Goal: Task Accomplishment & Management: Complete application form

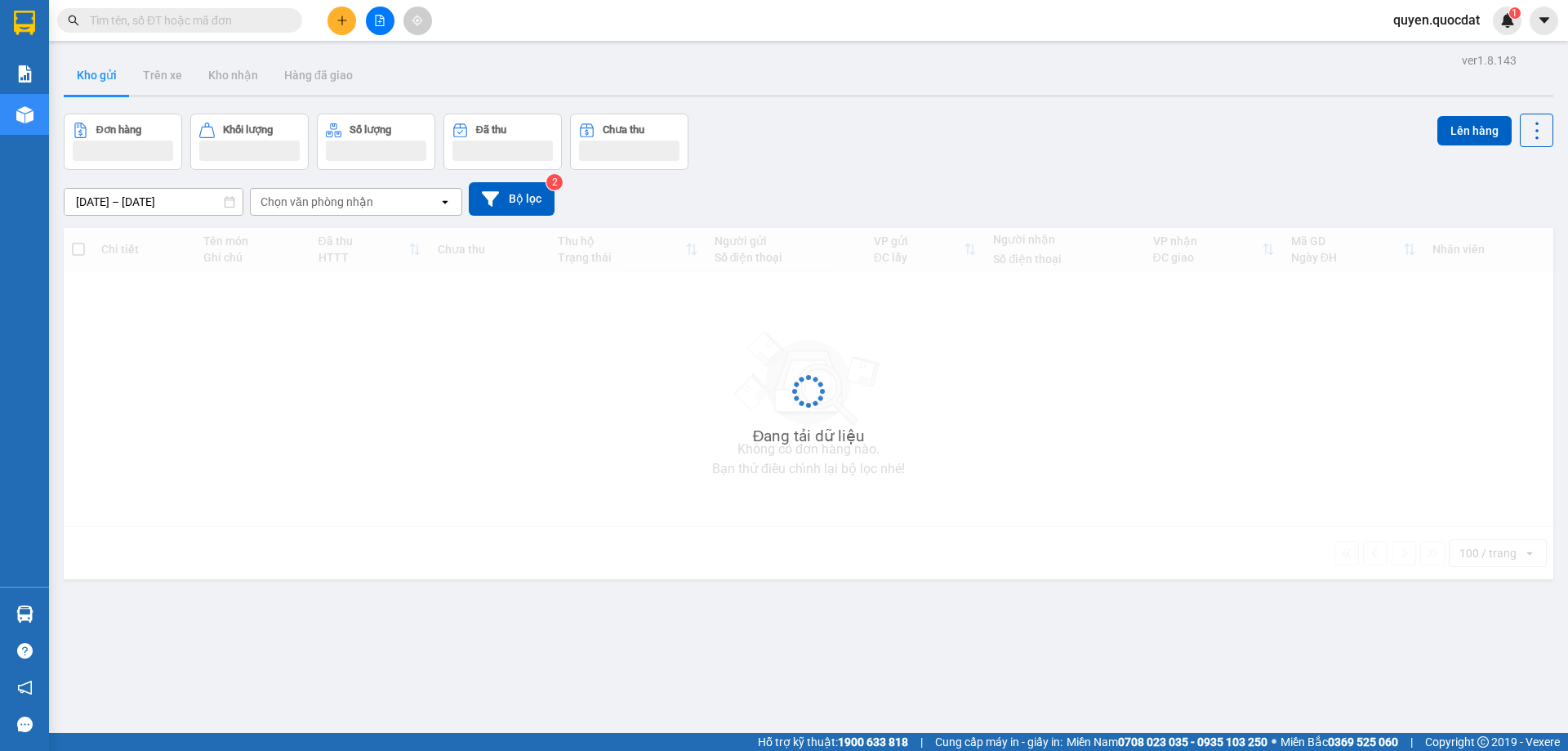
click at [338, 23] on icon "plus" at bounding box center [341, 20] width 11 height 11
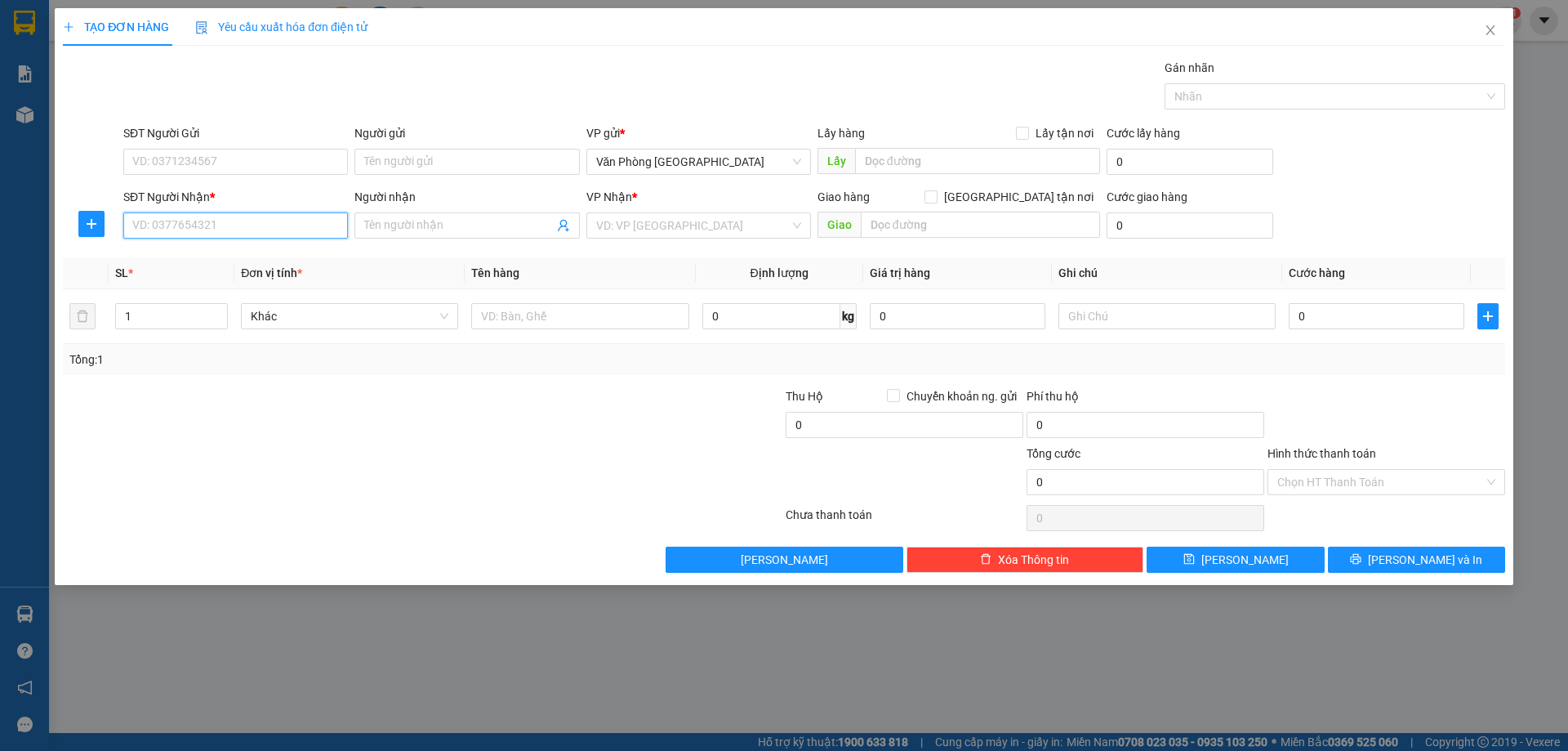
click at [161, 218] on input "SĐT Người Nhận *" at bounding box center [235, 225] width 224 height 26
type input "0988399322"
click at [644, 230] on input "search" at bounding box center [693, 225] width 194 height 25
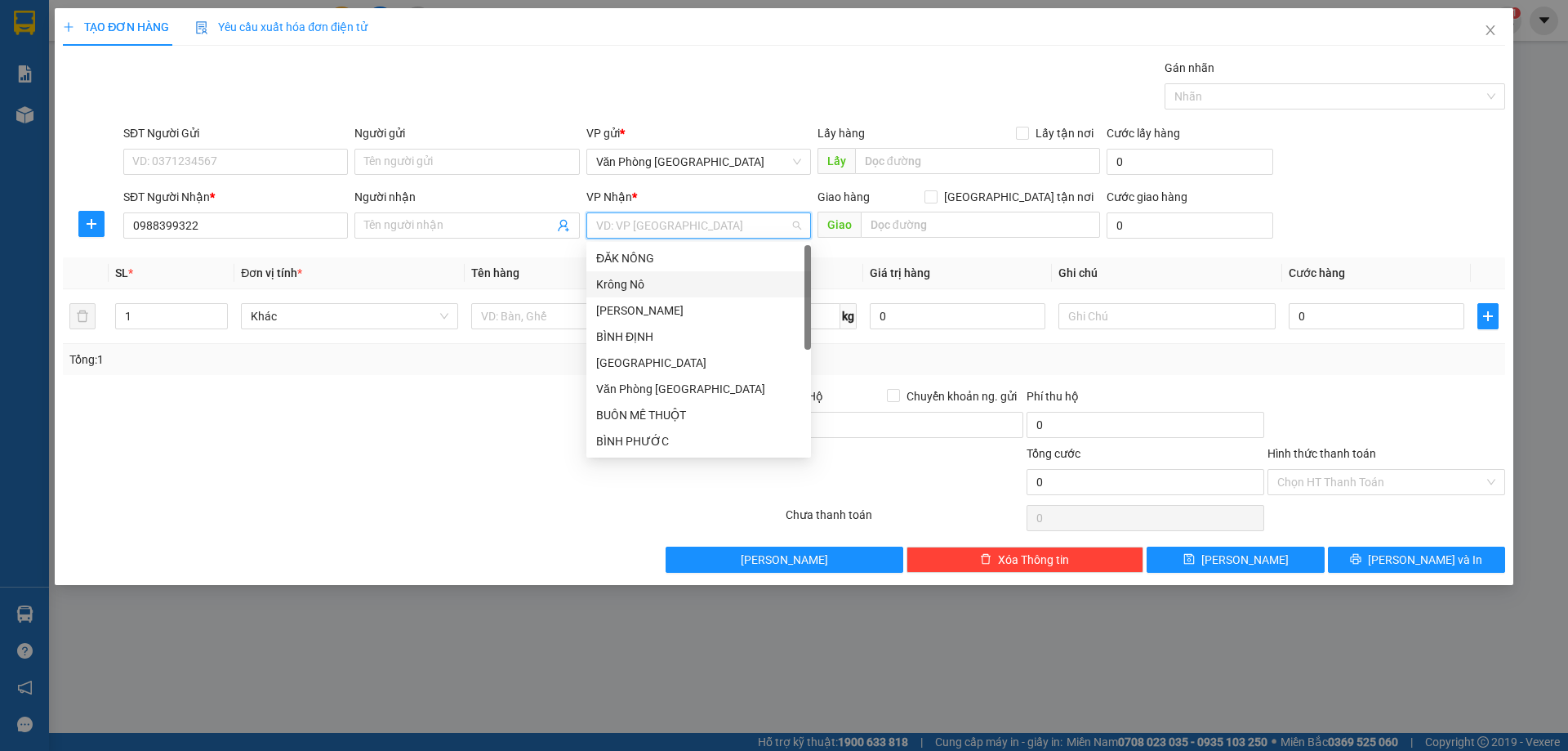
click at [668, 285] on div "Krông Nô" at bounding box center [699, 284] width 205 height 18
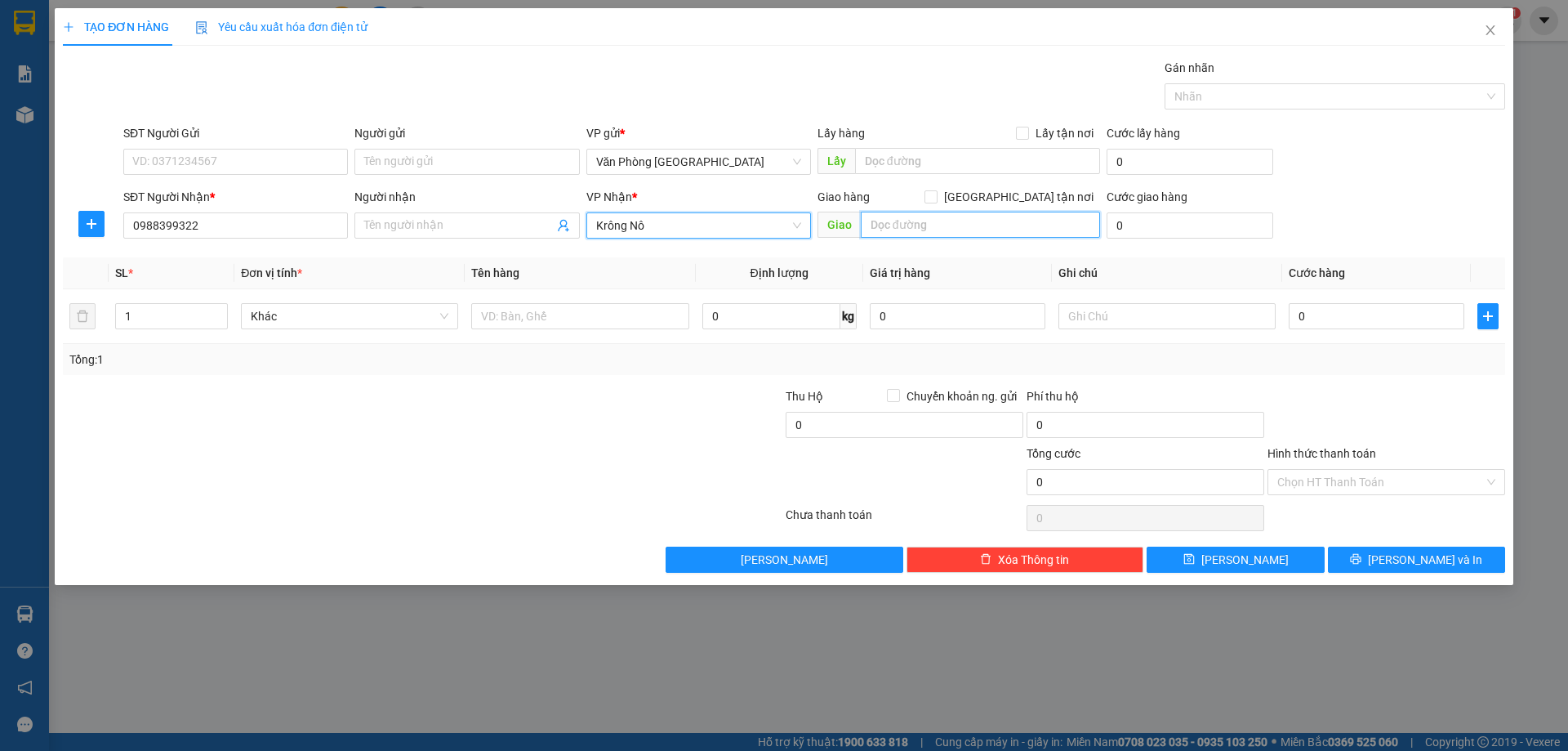
click at [944, 232] on input "text" at bounding box center [980, 224] width 239 height 26
type input "[GEOGRAPHIC_DATA]"
click at [272, 174] on div "SĐT Người Gửi VD: 0371234567" at bounding box center [235, 152] width 224 height 57
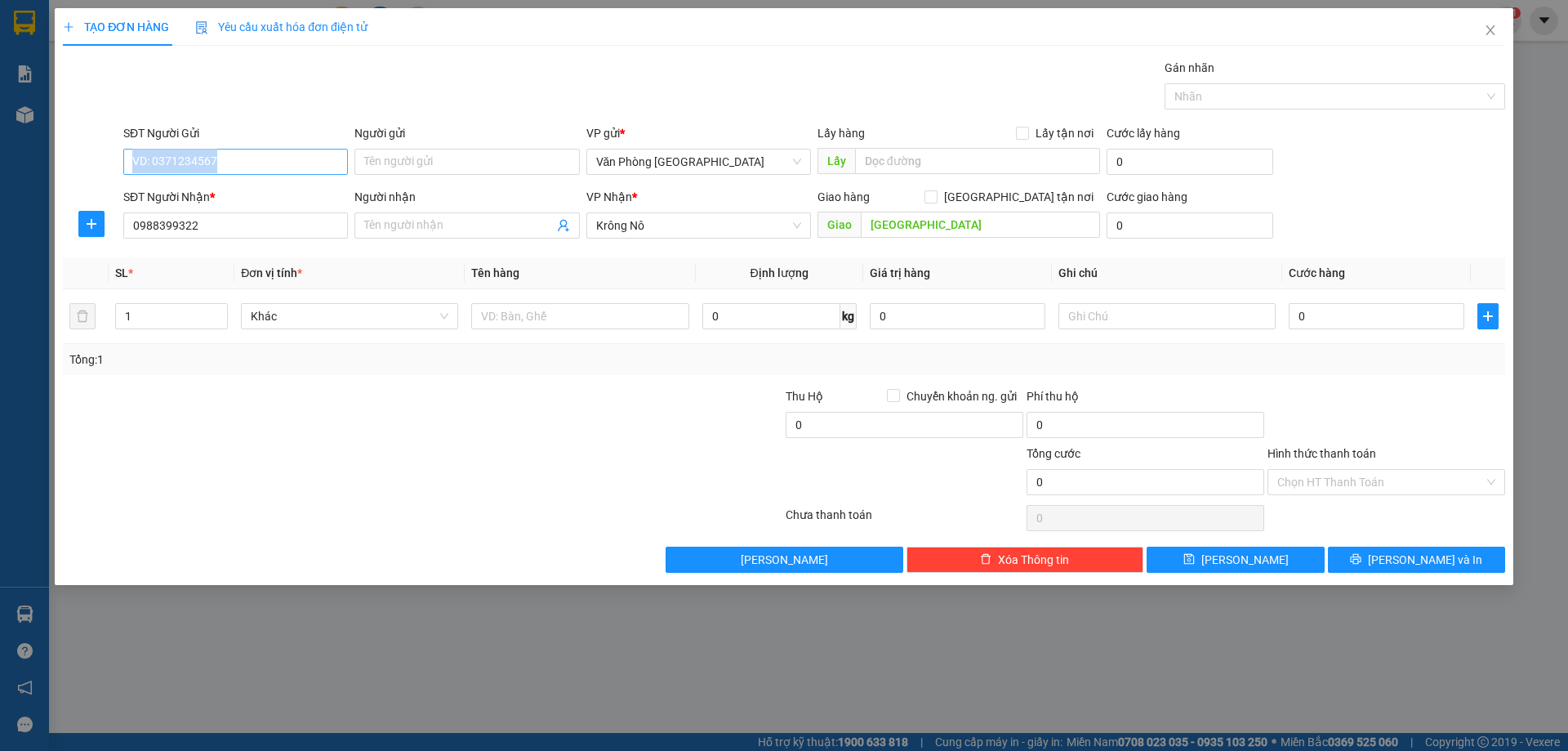
click at [266, 163] on input "SĐT Người Gửi" at bounding box center [235, 162] width 224 height 26
type input "0968110868"
click at [1373, 304] on div "0" at bounding box center [1376, 316] width 176 height 33
click at [1368, 322] on input "0" at bounding box center [1376, 316] width 176 height 26
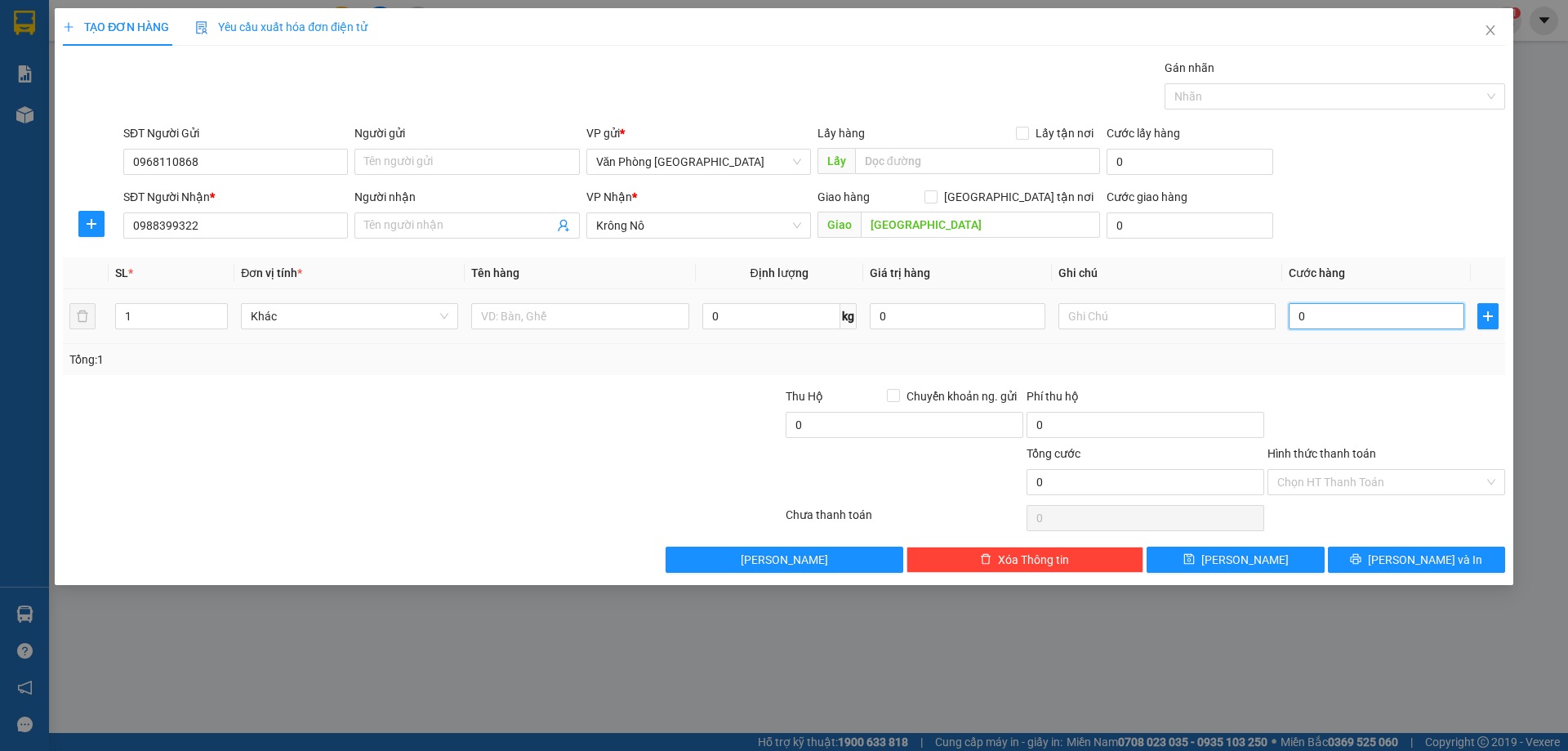
type input "1"
type input "10"
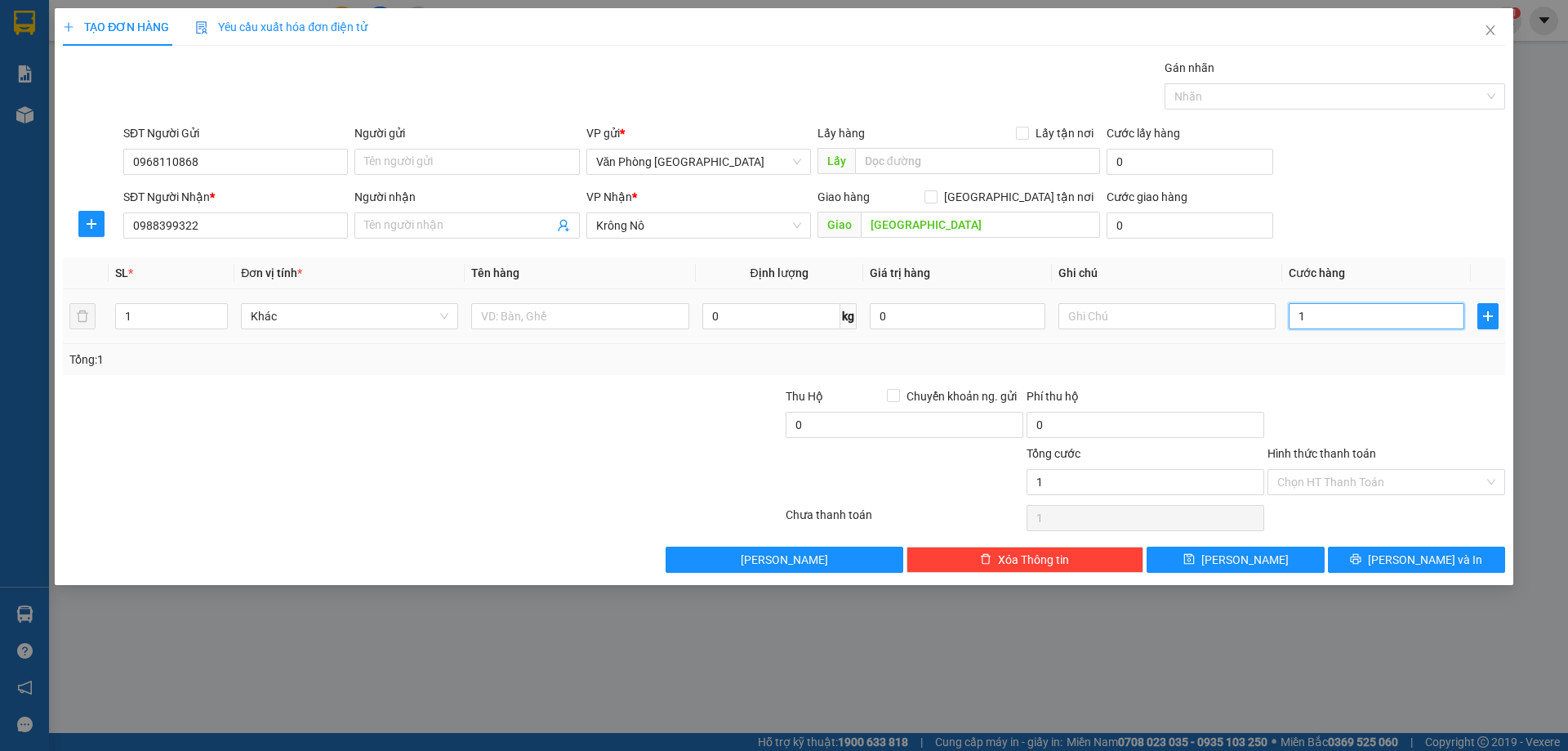
type input "10"
type input "100"
type input "1.000"
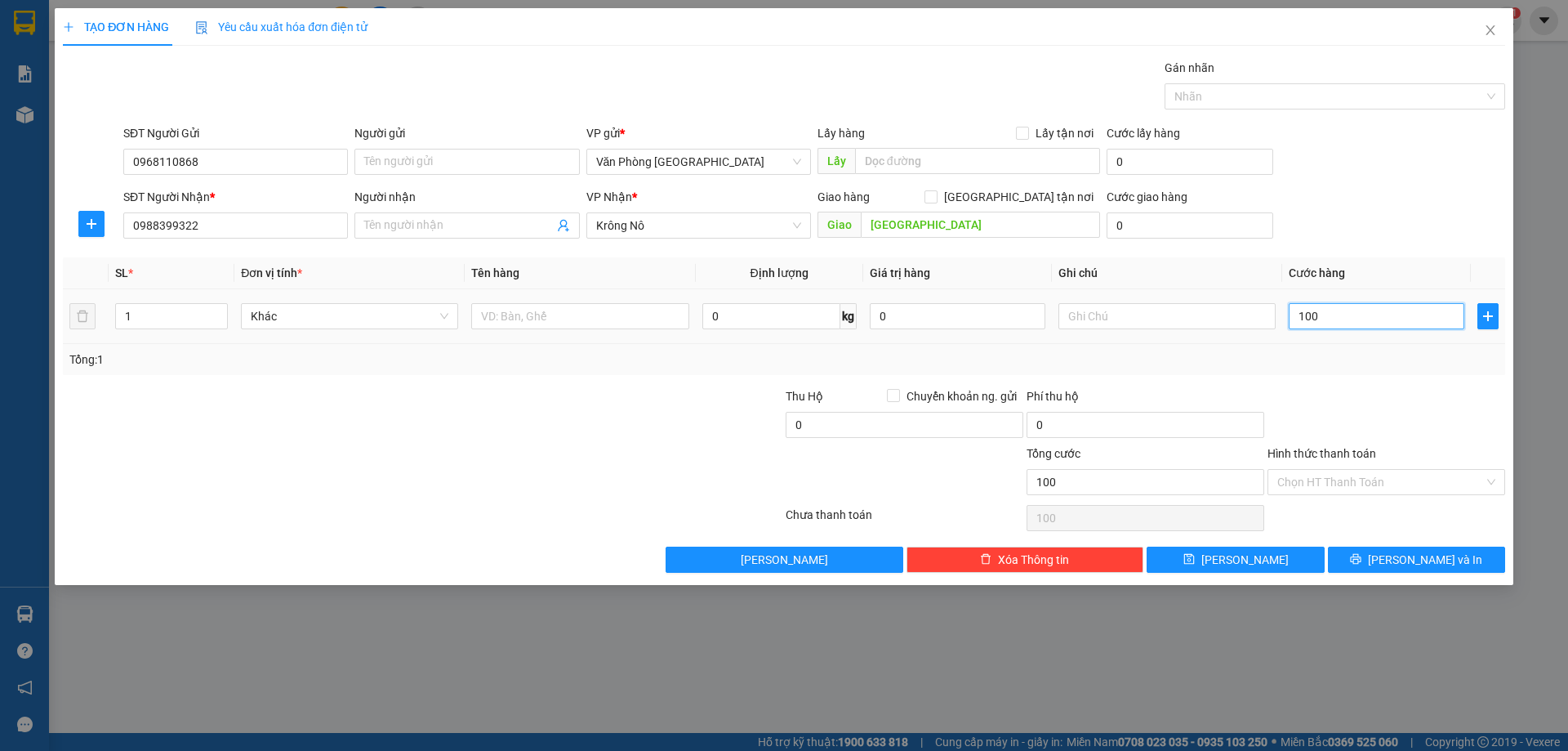
type input "1.000"
type input "10.000"
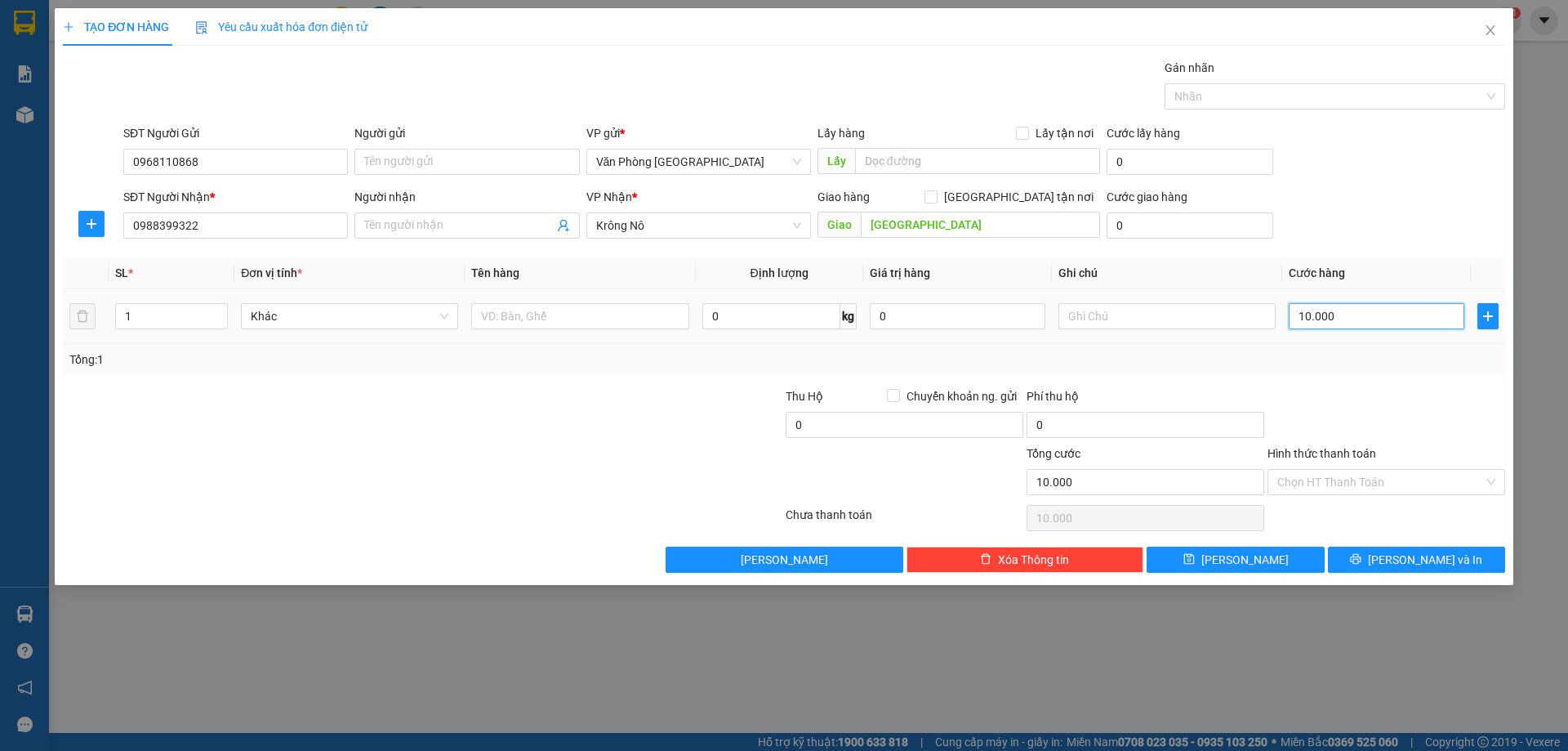
type input "100.000"
click at [1387, 478] on input "Hình thức thanh toán" at bounding box center [1380, 482] width 206 height 25
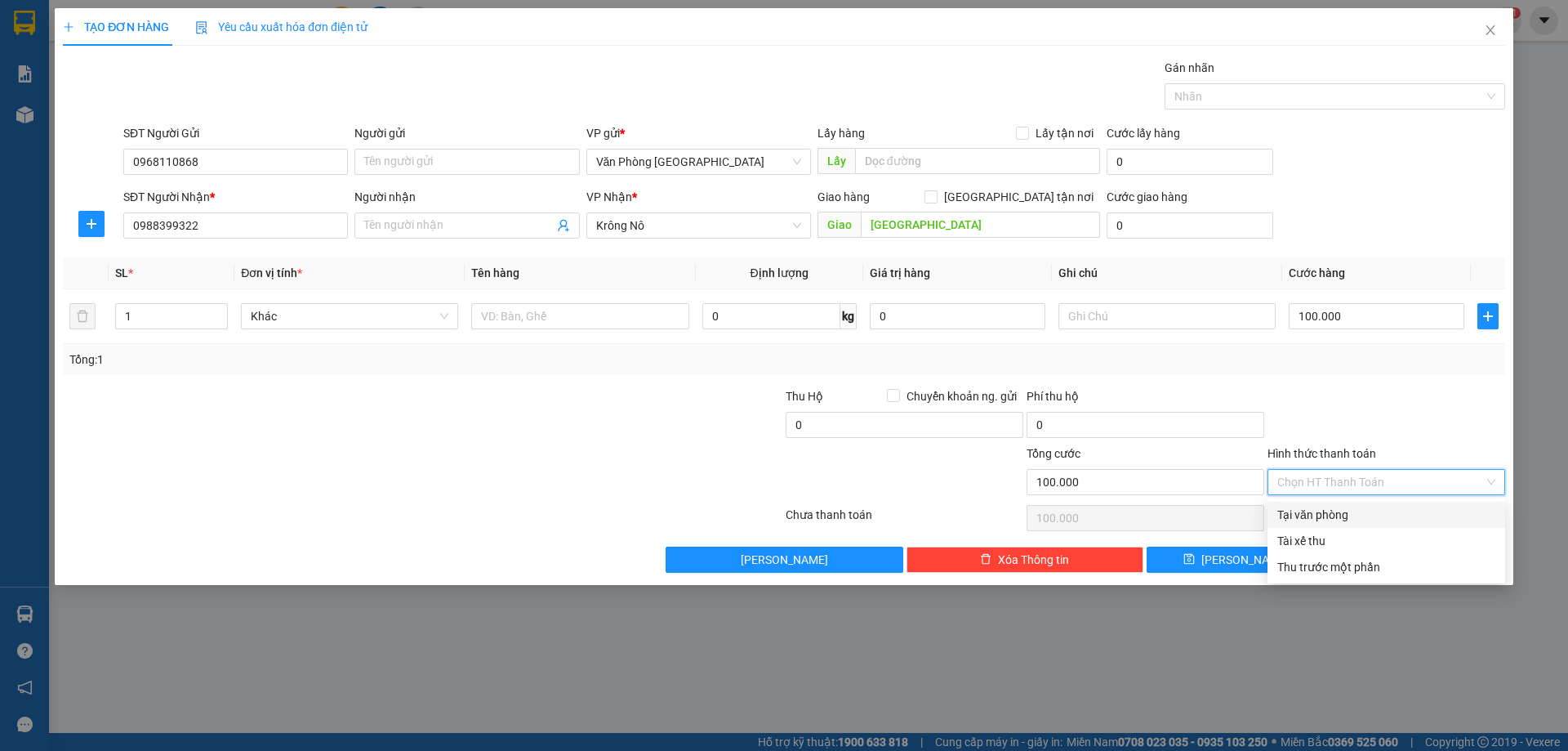
click at [1327, 514] on div "Tại văn phòng" at bounding box center [1386, 515] width 218 height 18
type input "0"
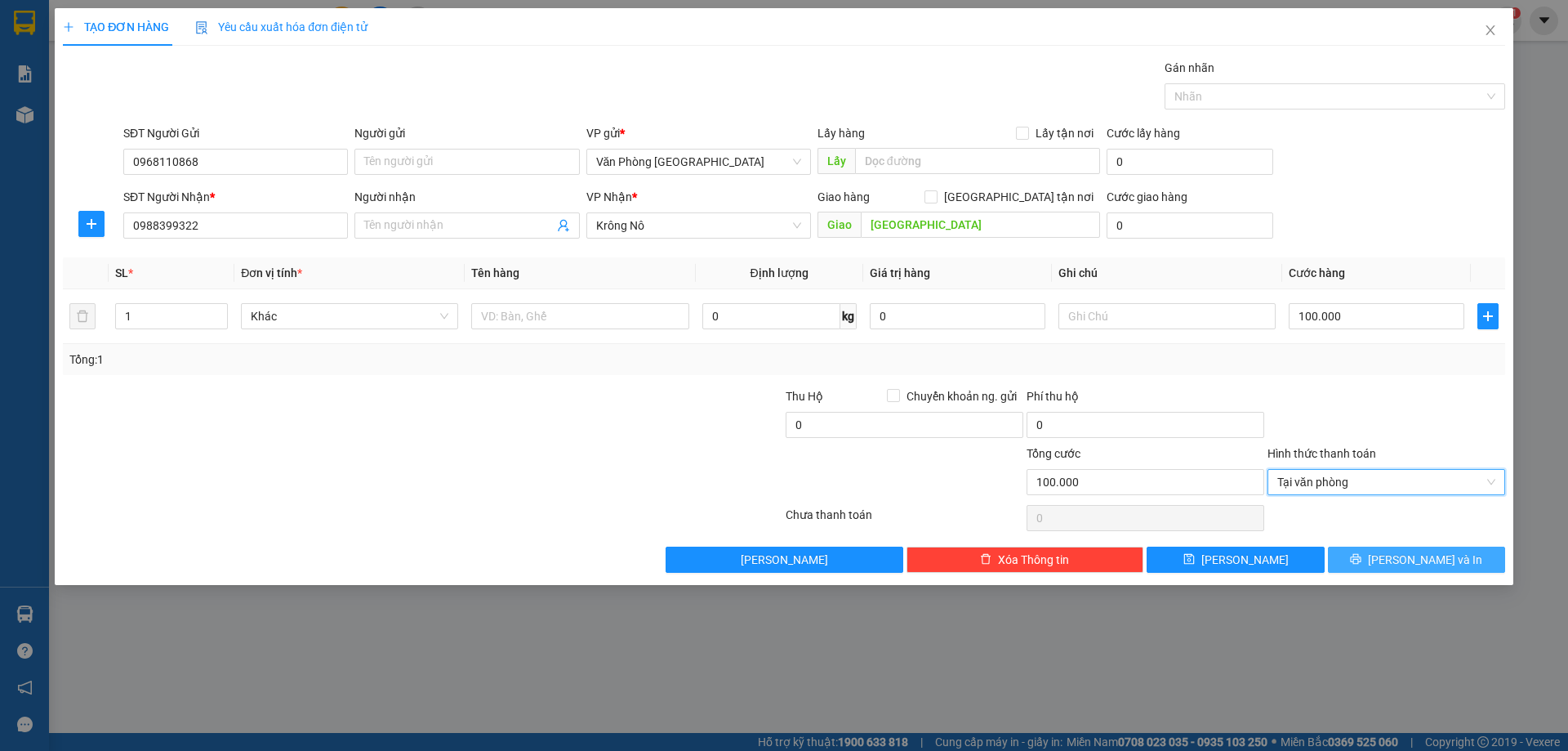
click at [1382, 565] on button "[PERSON_NAME] và In" at bounding box center [1417, 560] width 178 height 26
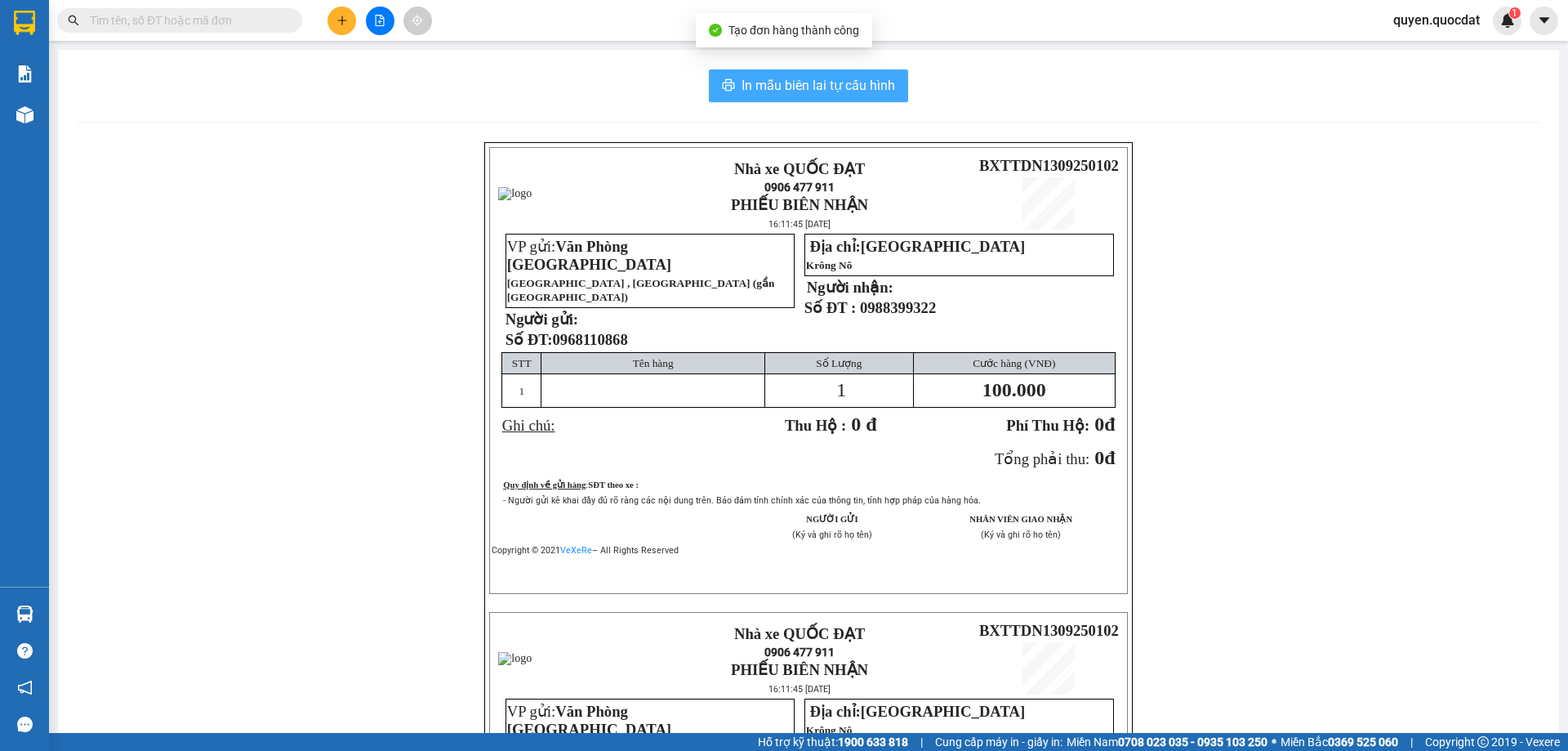
click at [845, 96] on span "In mẫu biên lai tự cấu hình" at bounding box center [819, 85] width 154 height 20
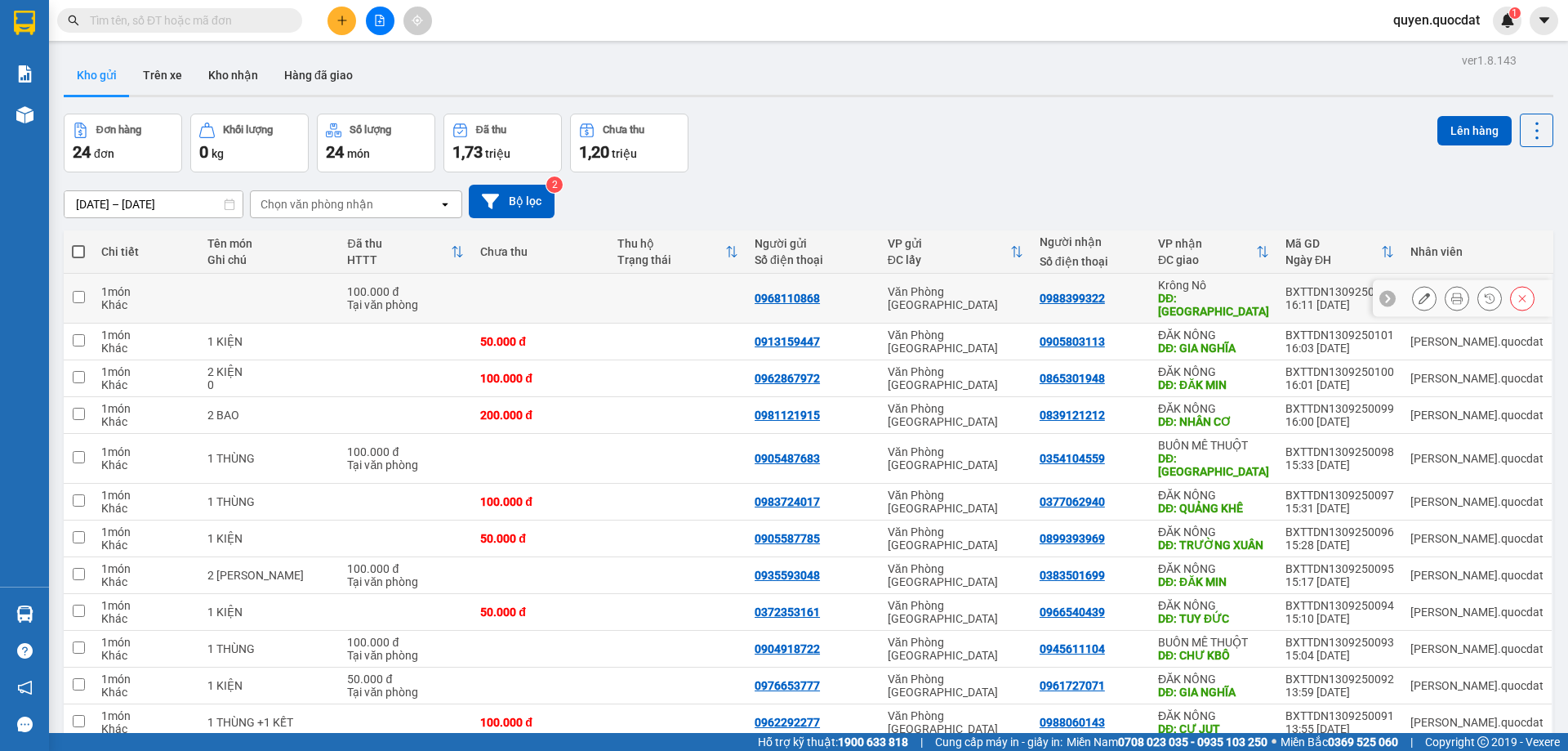
drag, startPoint x: 1412, startPoint y: 291, endPoint x: 1446, endPoint y: 290, distance: 34.0
click at [1446, 290] on div at bounding box center [1473, 298] width 123 height 25
click at [1451, 292] on icon at bounding box center [1456, 297] width 11 height 11
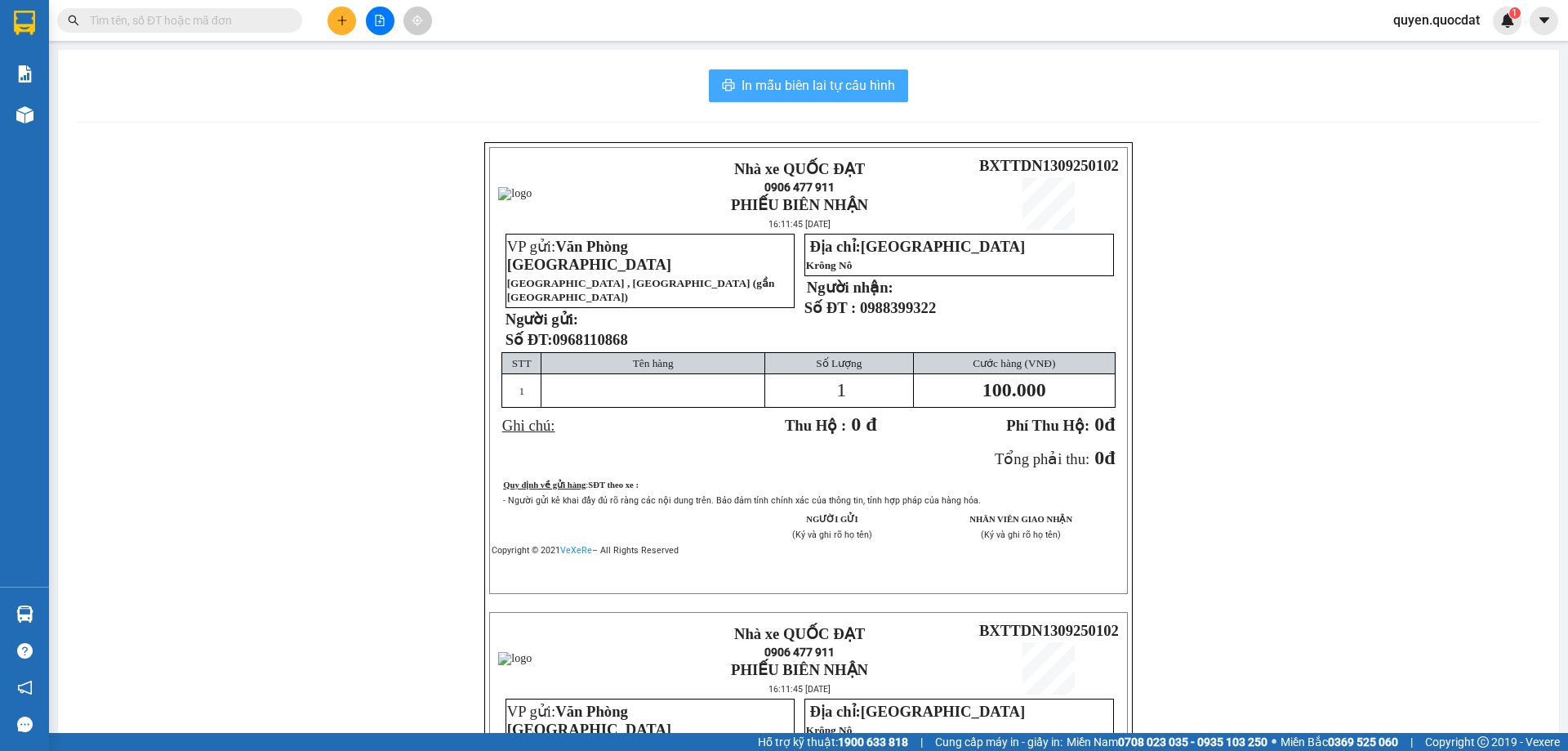
click at [828, 83] on span "In mẫu biên lai tự cấu hình" at bounding box center [819, 85] width 154 height 20
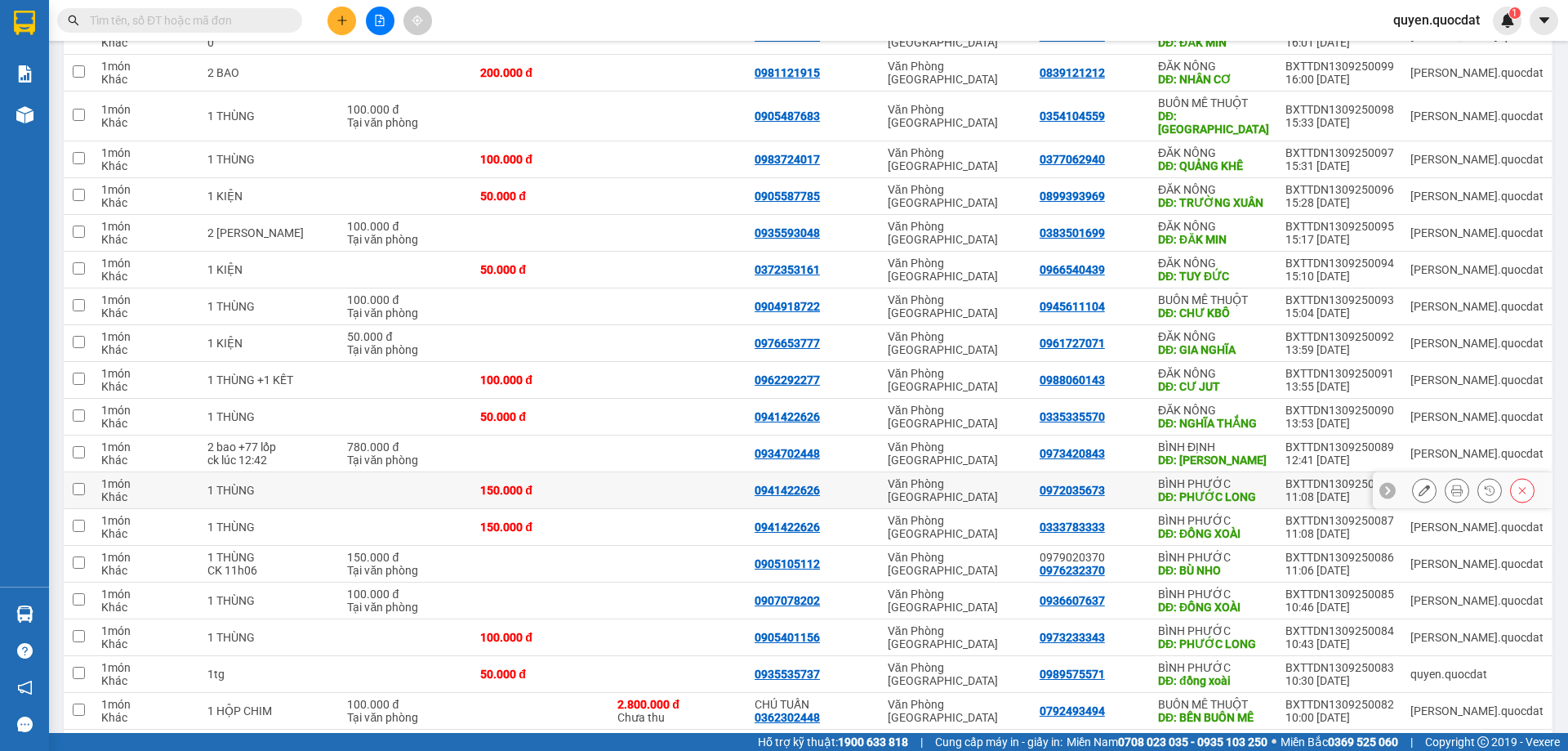
scroll to position [553, 0]
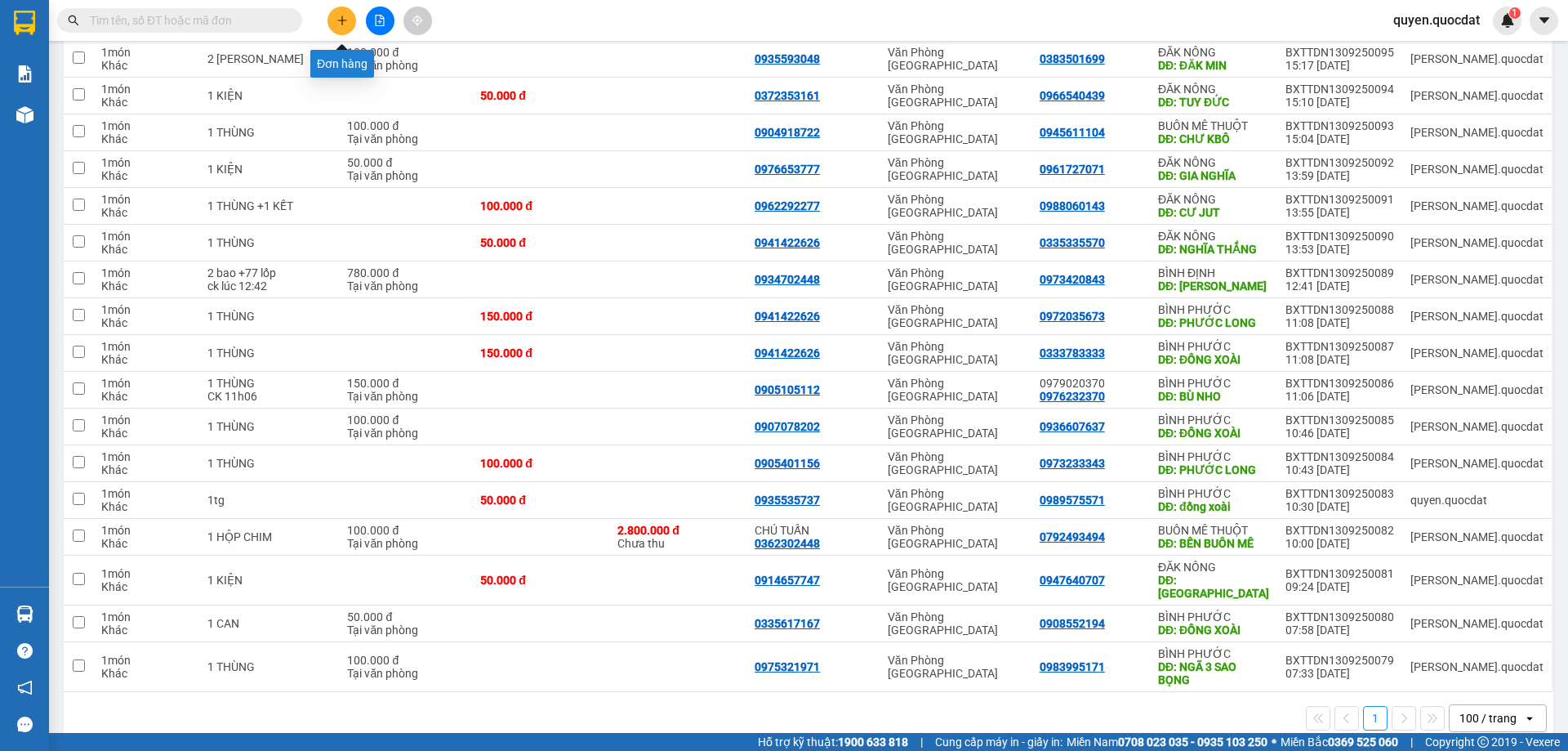
click at [341, 23] on icon "plus" at bounding box center [341, 20] width 11 height 11
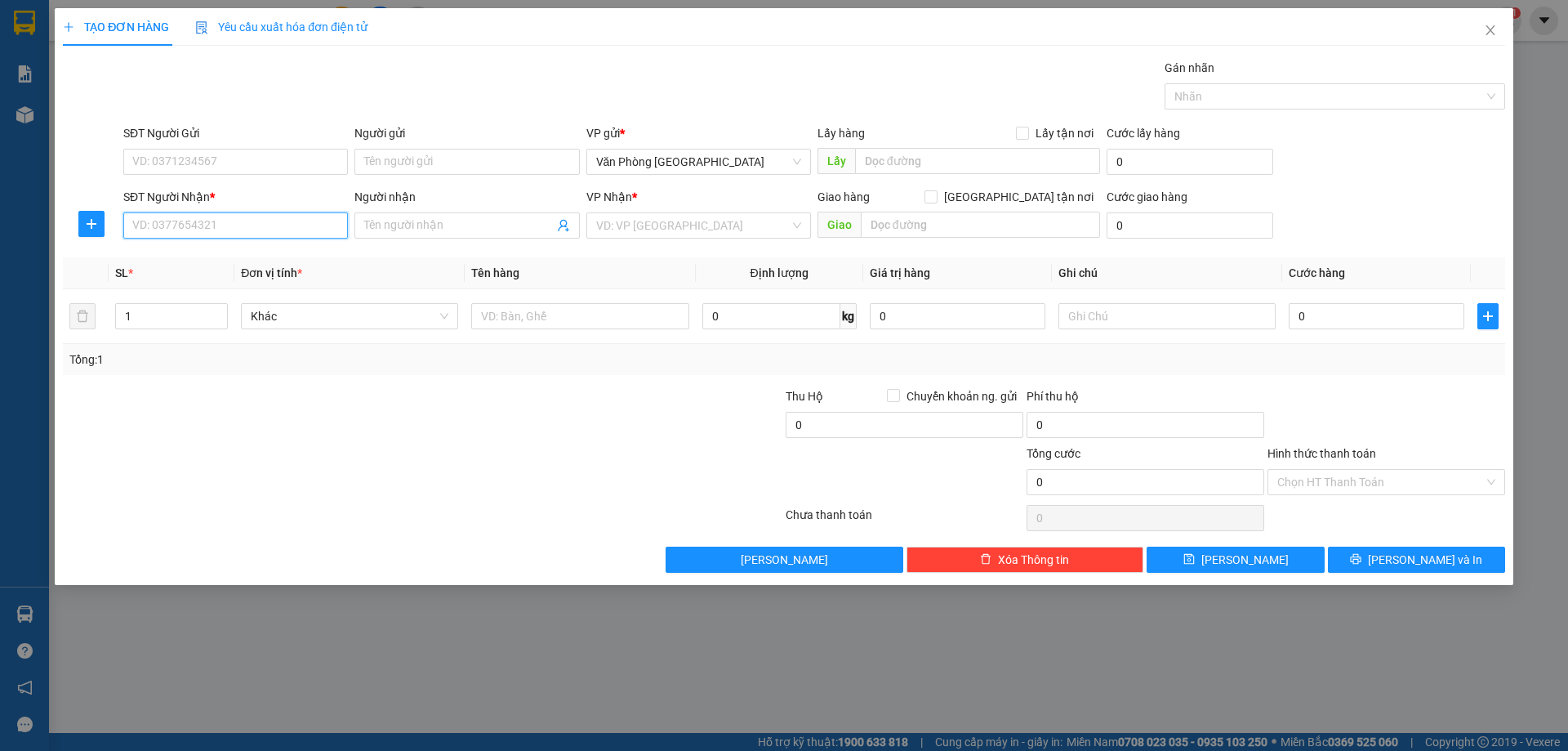
click at [188, 214] on input "SĐT Người Nhận *" at bounding box center [235, 225] width 224 height 26
type input "0973106358"
click at [256, 170] on input "SĐT Người Gửi" at bounding box center [235, 162] width 224 height 26
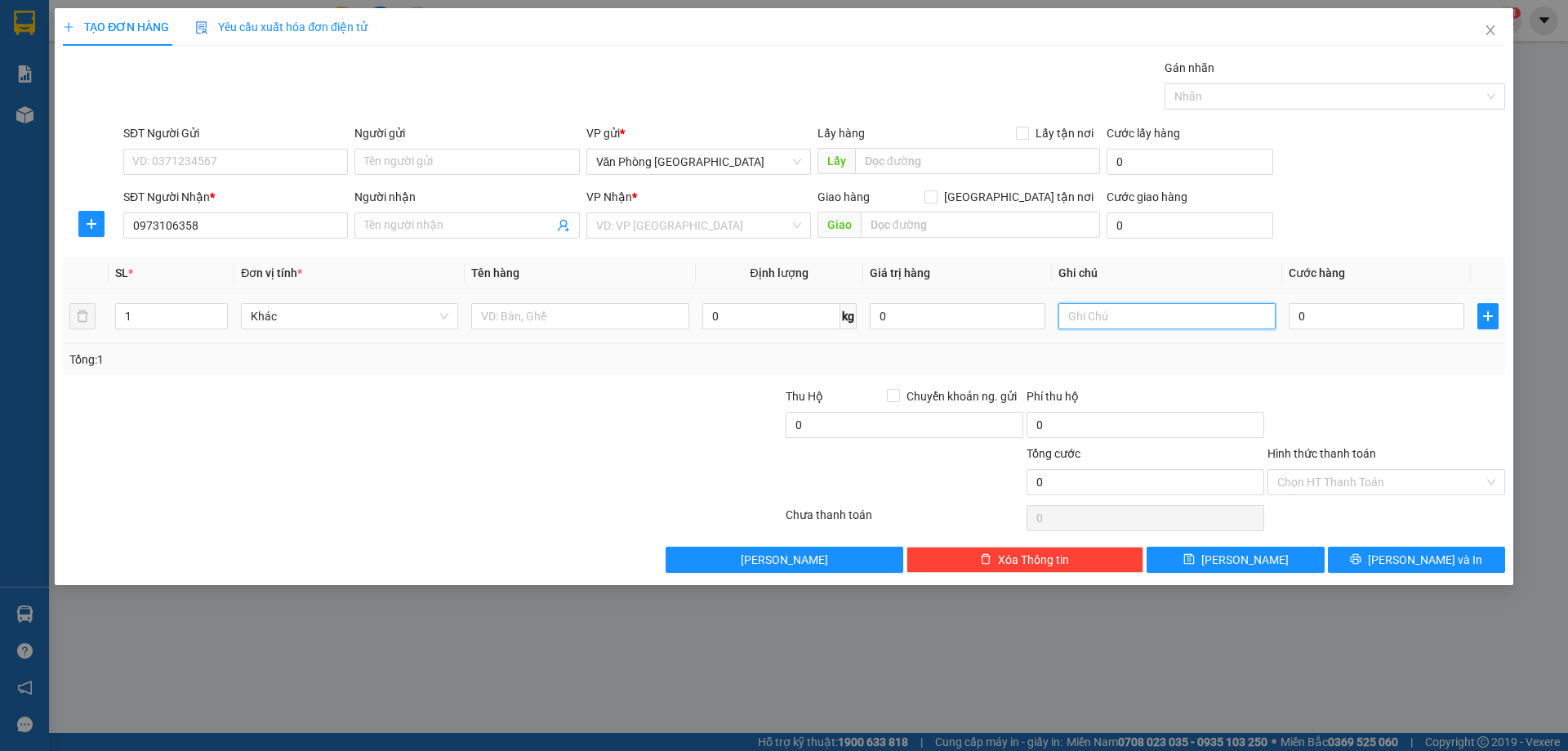
click at [1082, 308] on input "text" at bounding box center [1167, 316] width 217 height 26
type input "0"
click at [606, 304] on input "text" at bounding box center [581, 316] width 217 height 26
type input "1 TX"
click at [1162, 327] on input "0" at bounding box center [1167, 316] width 217 height 26
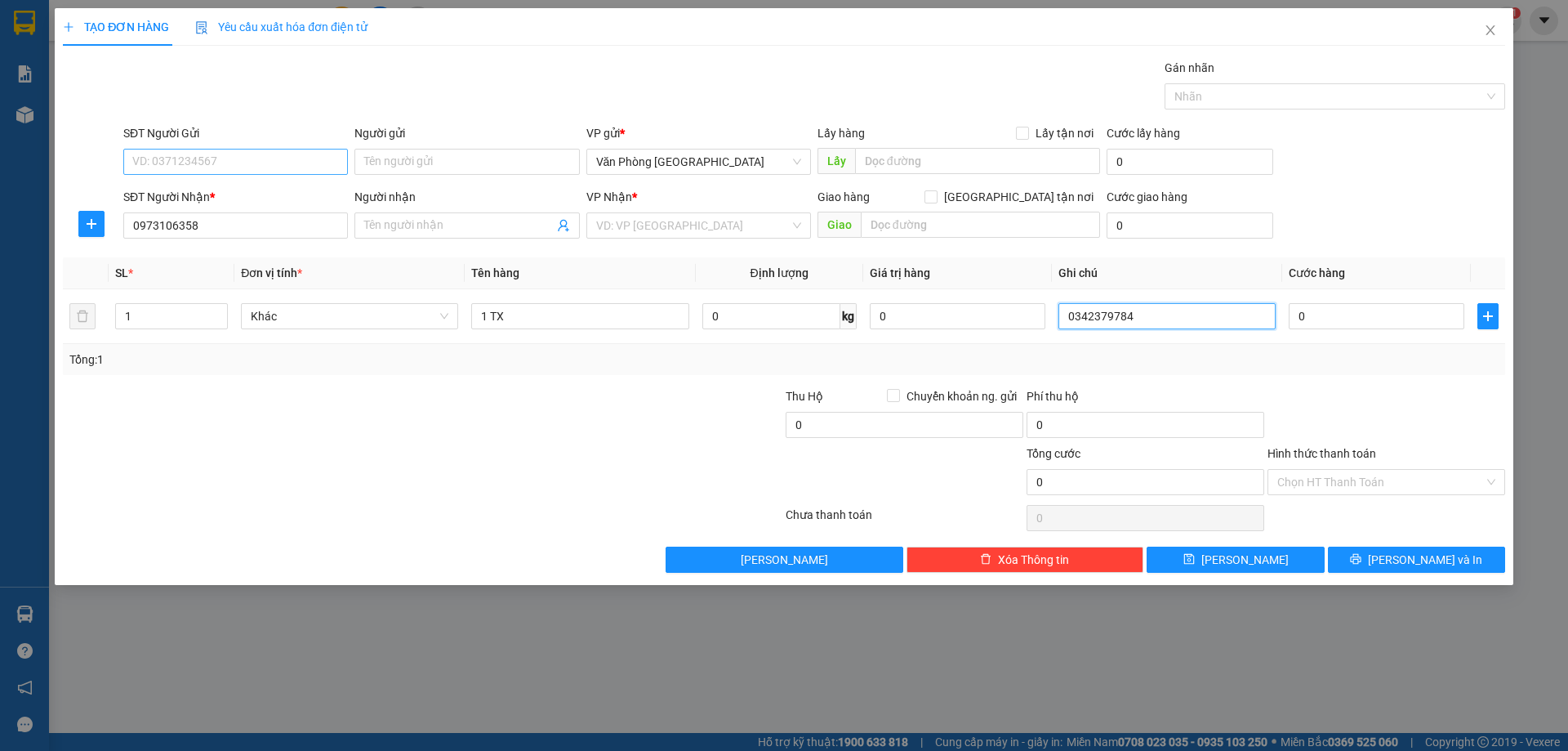
type input "0342379784"
drag, startPoint x: 332, startPoint y: 156, endPoint x: 291, endPoint y: 165, distance: 42.0
click at [331, 156] on input "SĐT Người Gửi" at bounding box center [235, 162] width 224 height 26
type input "0392775448"
click at [686, 235] on input "search" at bounding box center [693, 225] width 194 height 25
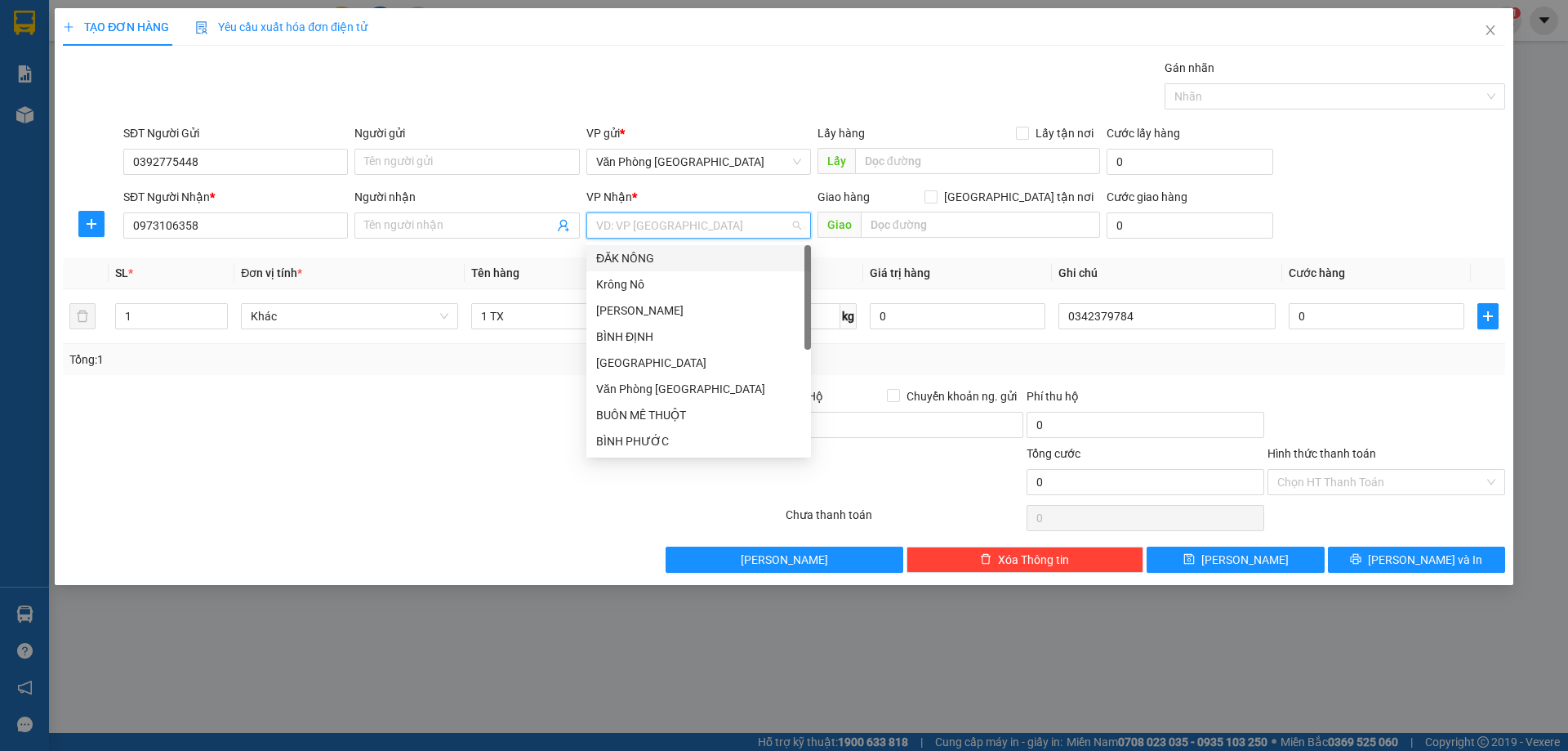
click at [682, 259] on div "ĐĂK NÔNG" at bounding box center [699, 258] width 205 height 18
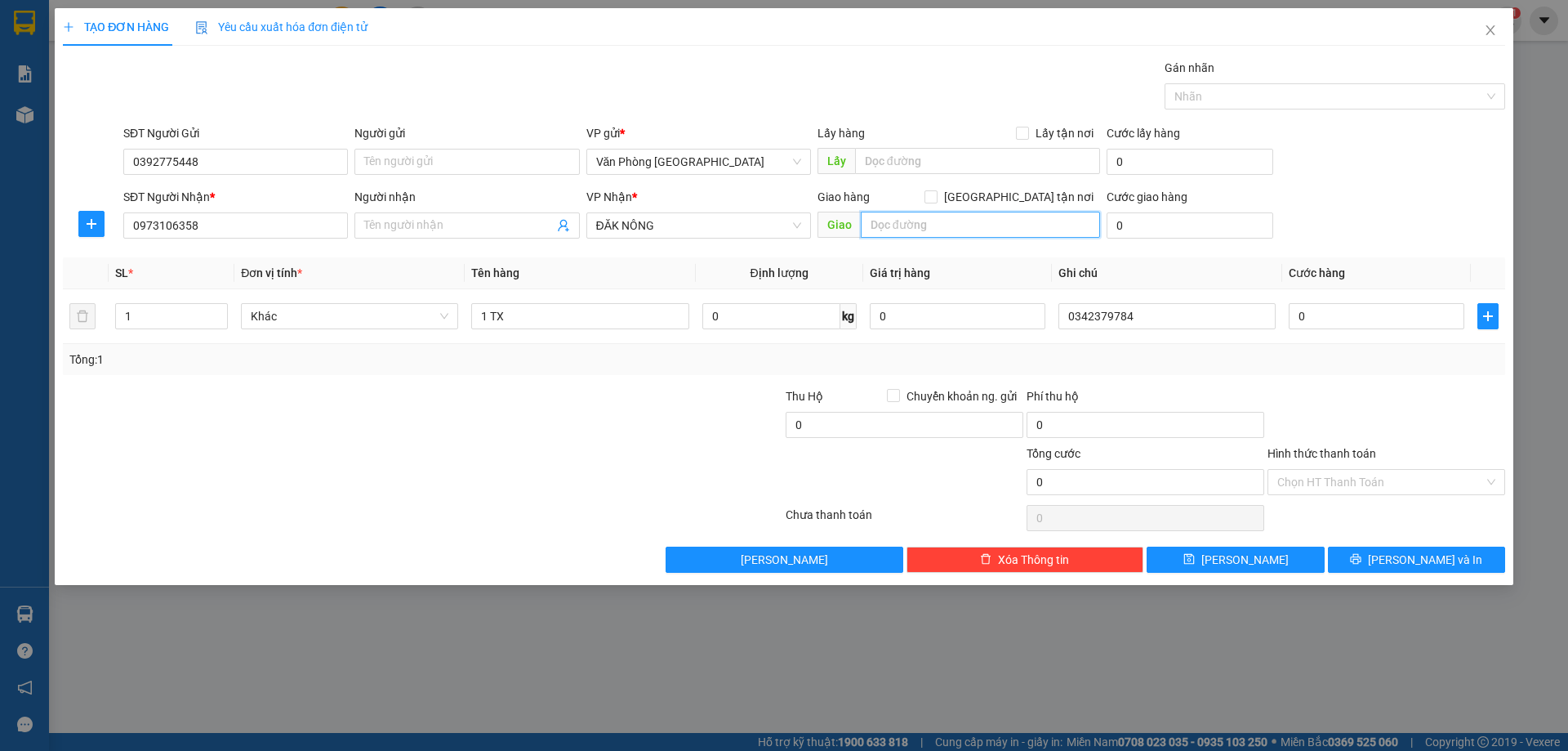
click at [920, 222] on input "text" at bounding box center [980, 224] width 239 height 26
type input "d"
type input "đ"
type input "cx [PERSON_NAME]"
click at [1380, 297] on td "0" at bounding box center [1376, 316] width 189 height 55
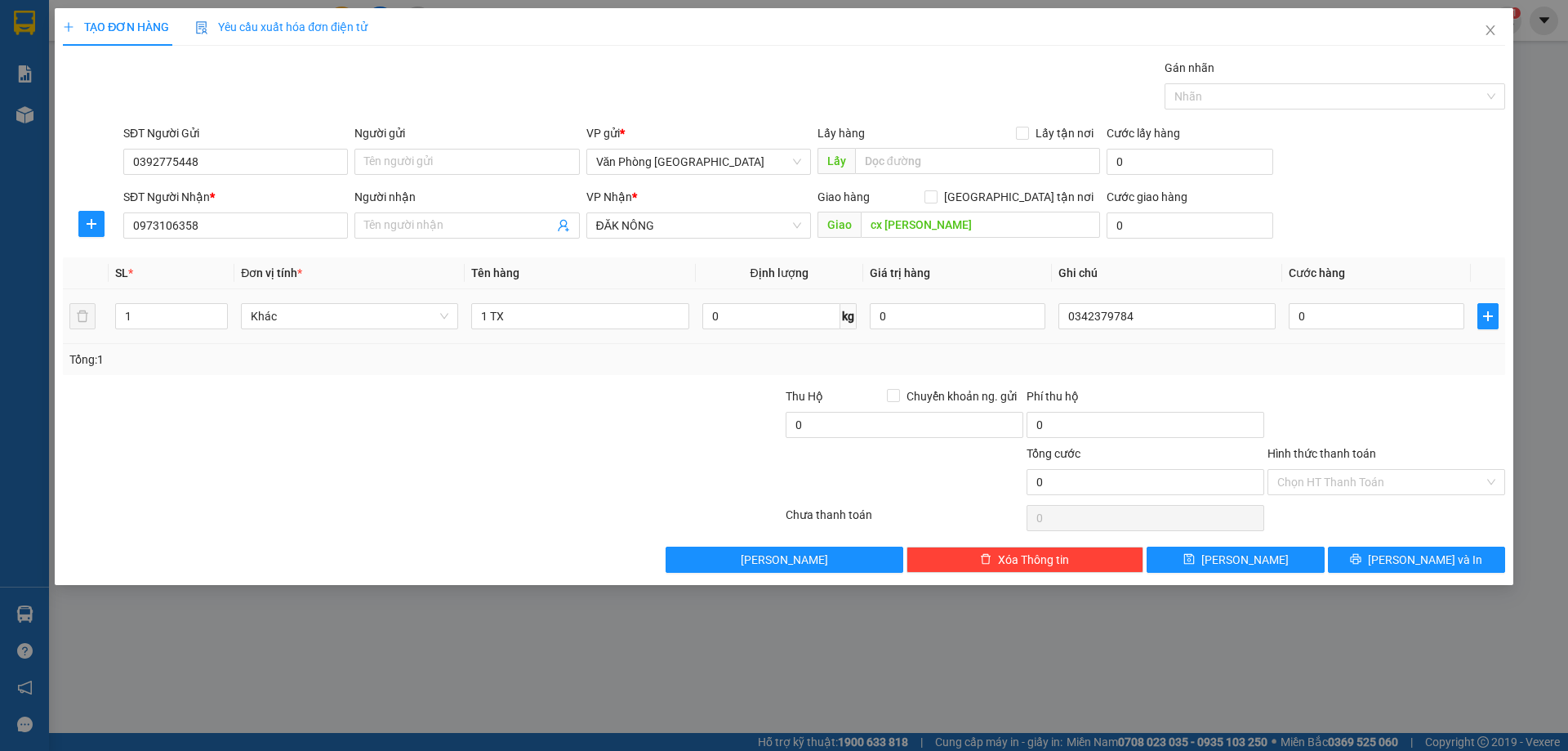
drag, startPoint x: 1377, startPoint y: 299, endPoint x: 1367, endPoint y: 317, distance: 20.6
click at [1376, 300] on td "0" at bounding box center [1376, 316] width 189 height 55
click at [1367, 317] on input "0" at bounding box center [1376, 316] width 176 height 26
type input "1"
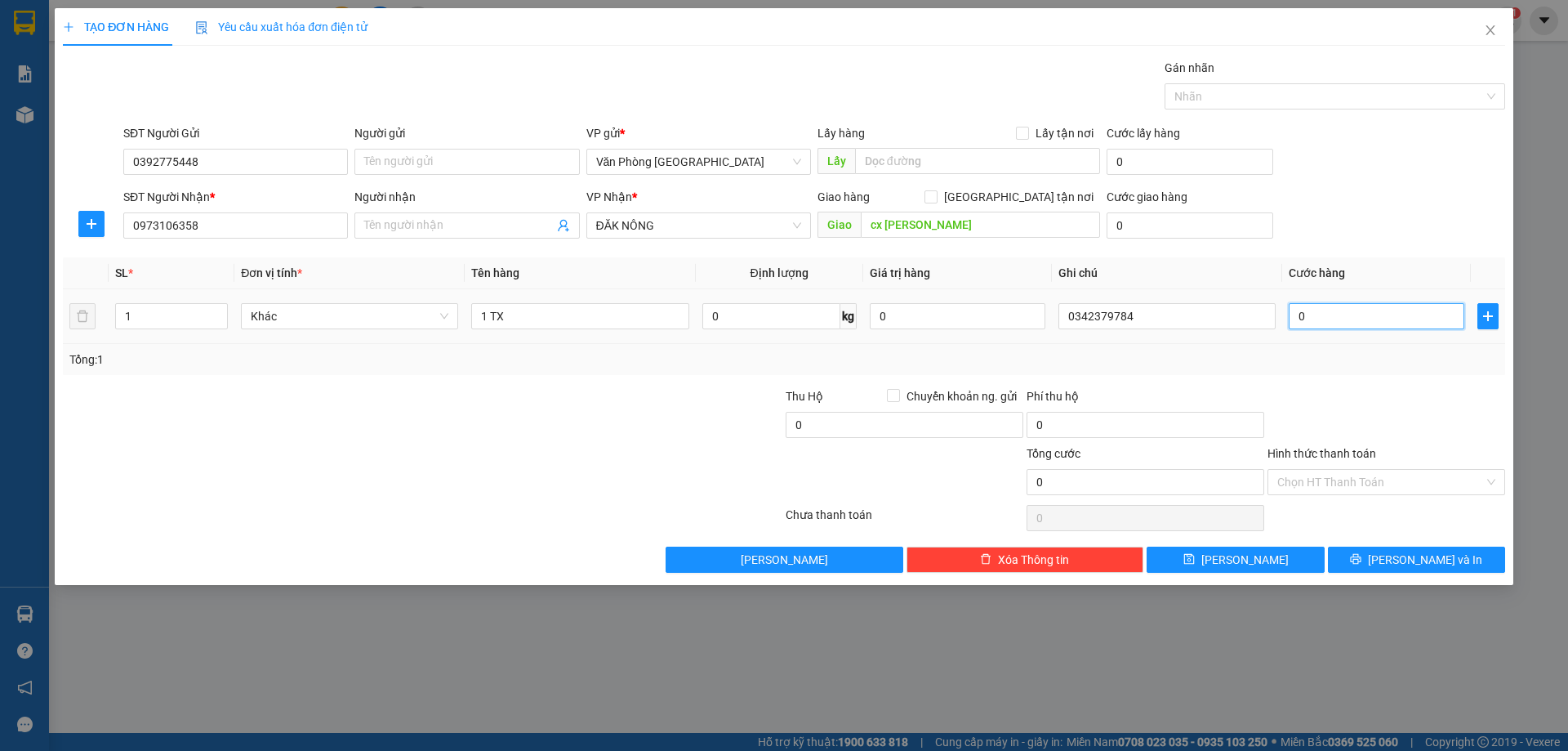
type input "1"
type input "10"
type input "100"
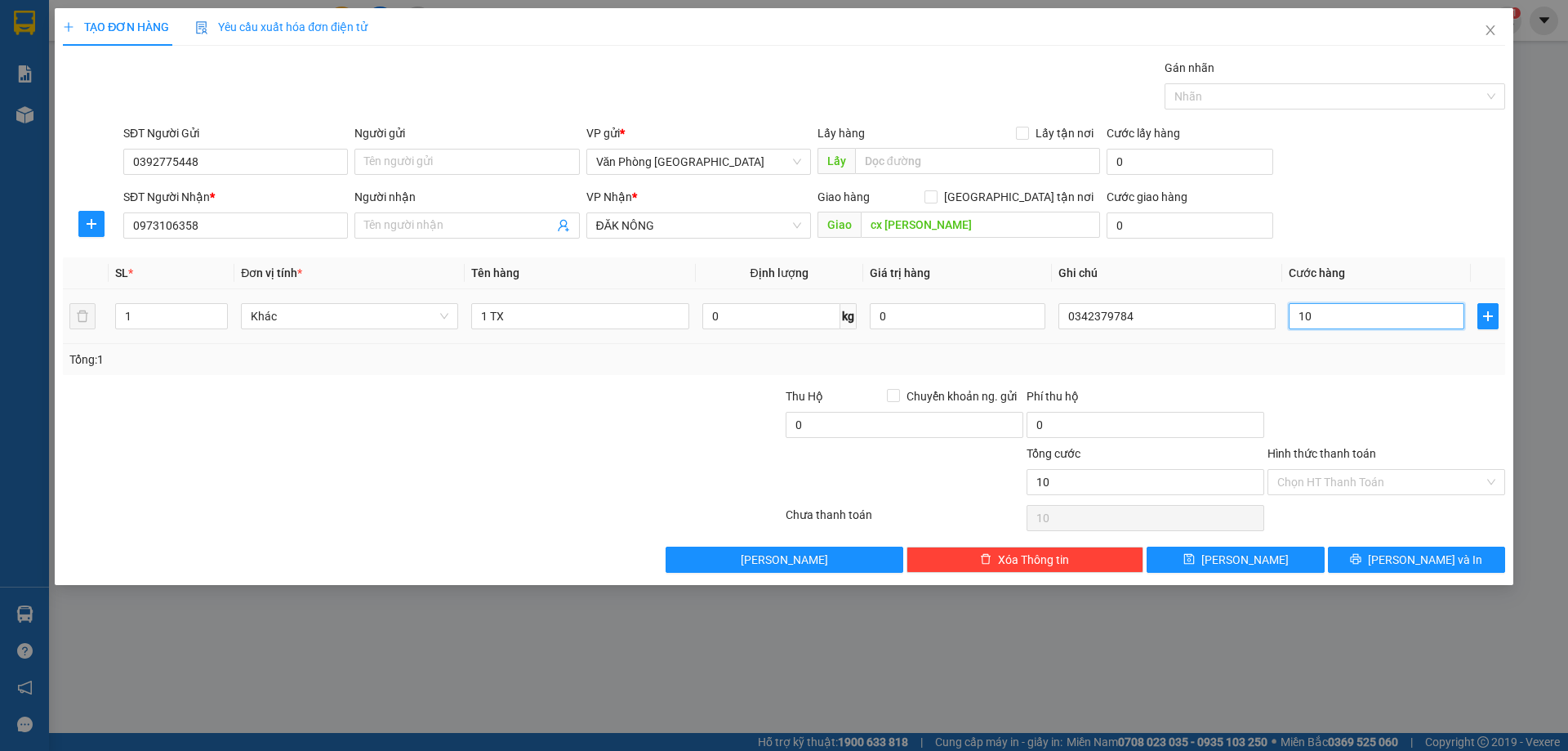
type input "100"
type input "1.000"
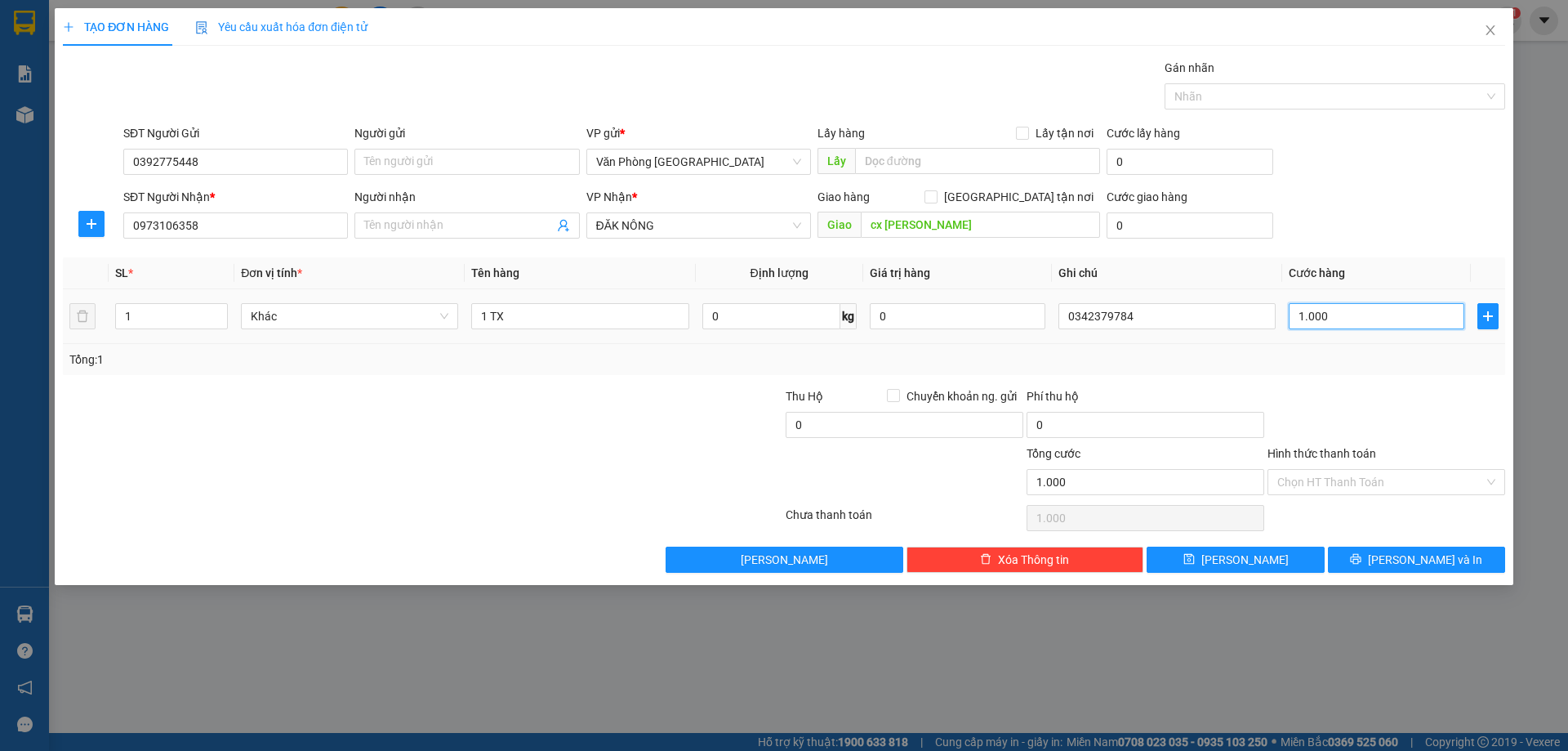
type input "10.000"
type input "100.000"
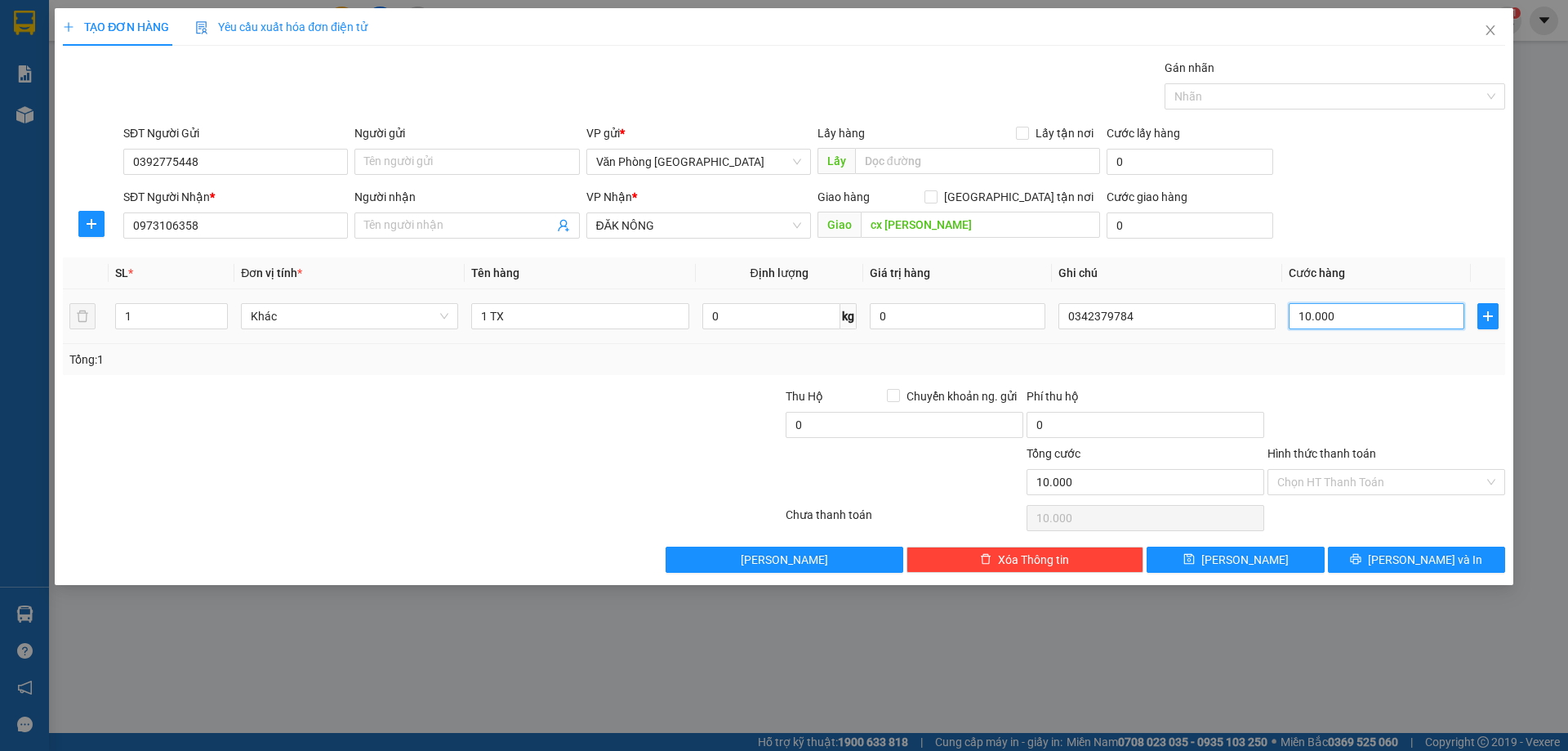
type input "100.000"
click at [1353, 485] on input "Hình thức thanh toán" at bounding box center [1380, 482] width 206 height 25
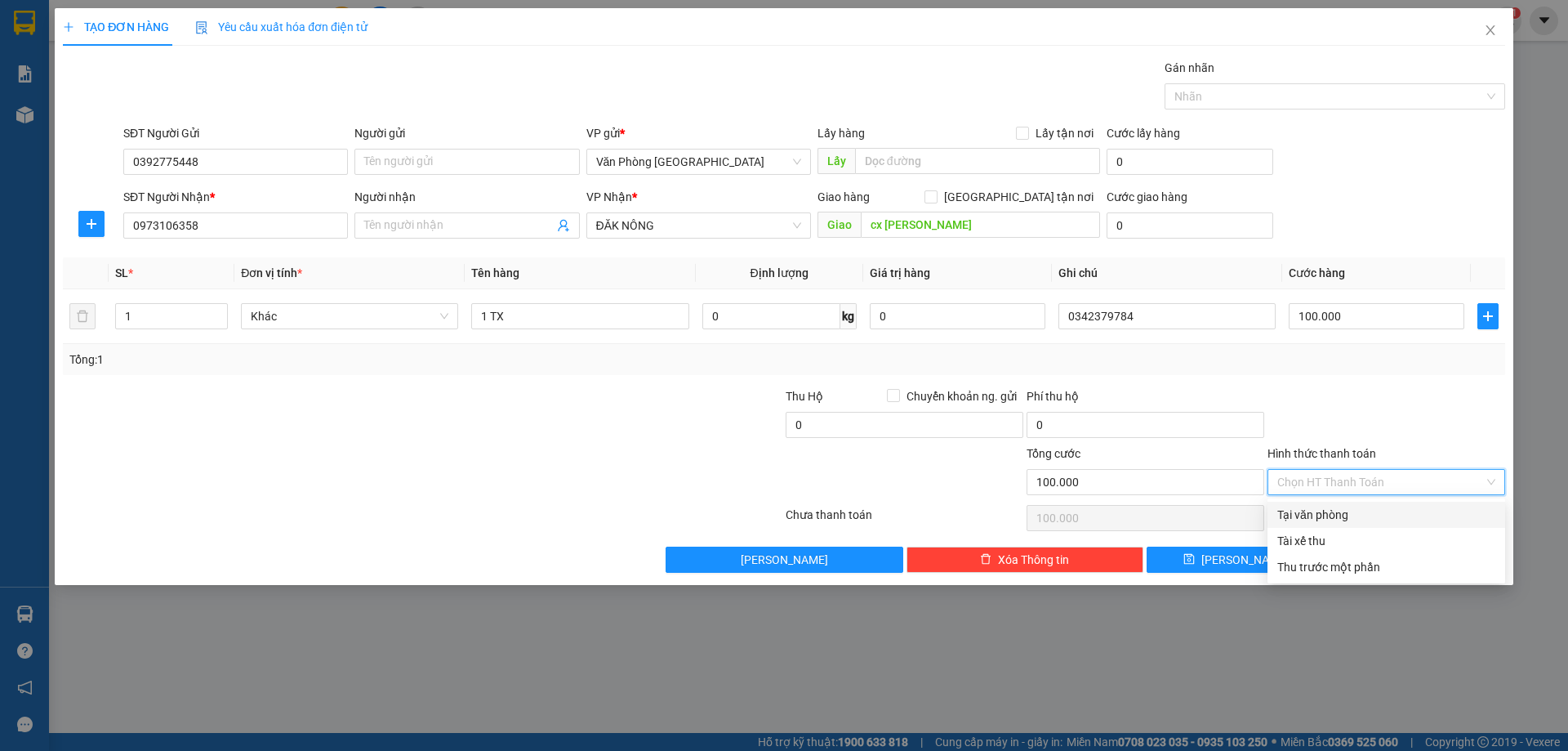
click at [1332, 512] on div "Tại văn phòng" at bounding box center [1386, 515] width 218 height 18
type input "0"
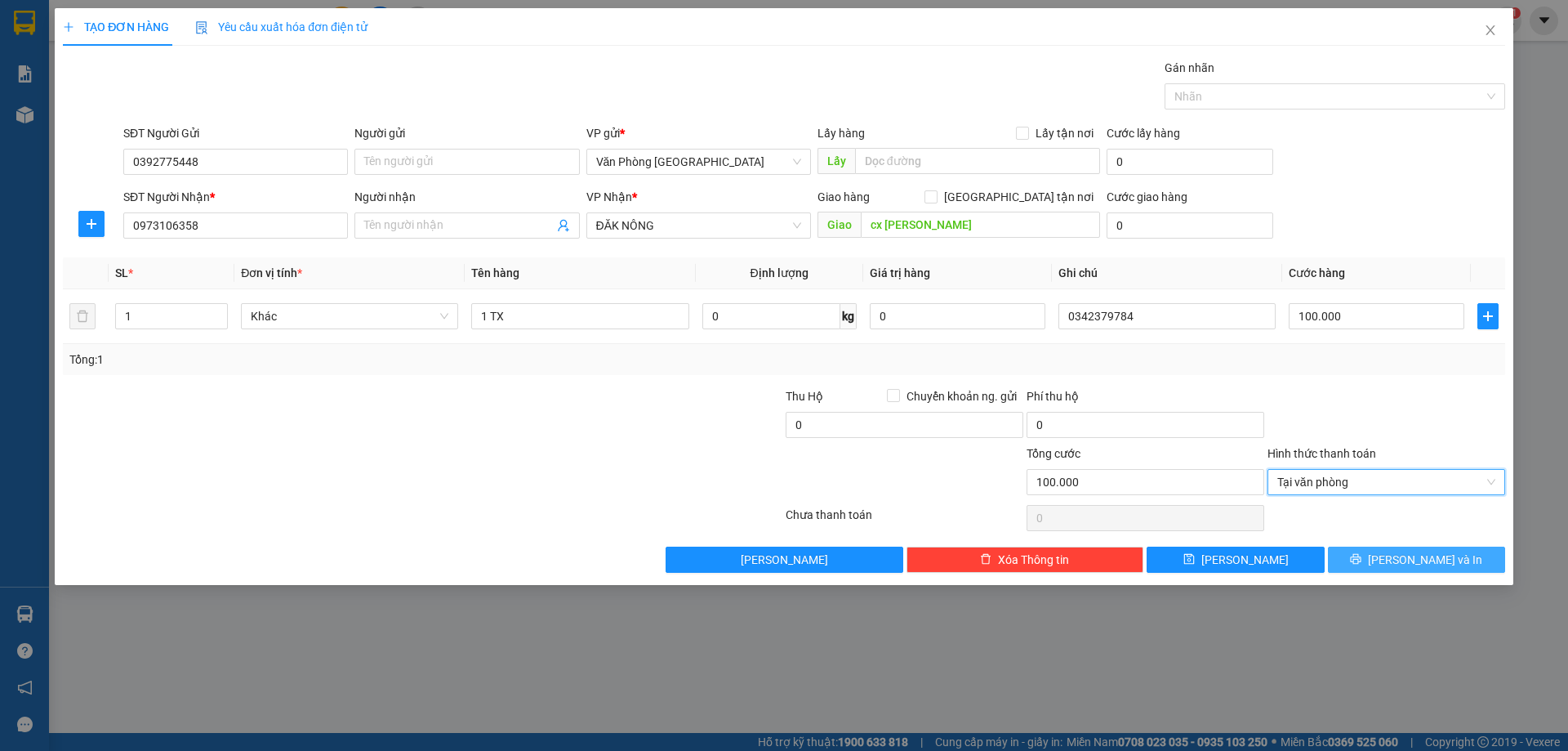
click at [1409, 552] on span "[PERSON_NAME] và In" at bounding box center [1425, 560] width 115 height 18
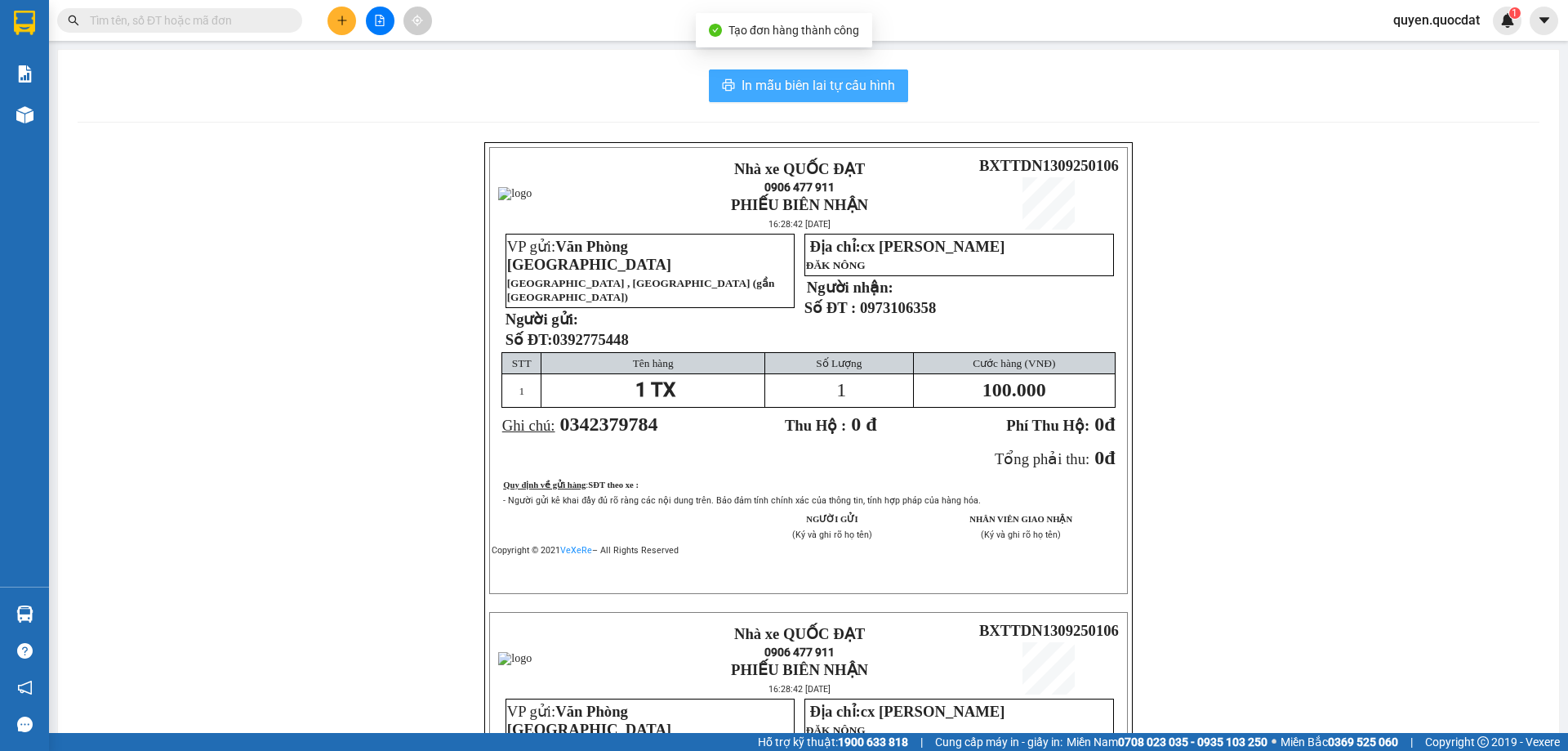
click at [771, 88] on span "In mẫu biên lai tự cấu hình" at bounding box center [819, 85] width 154 height 20
